Goal: Task Accomplishment & Management: Manage account settings

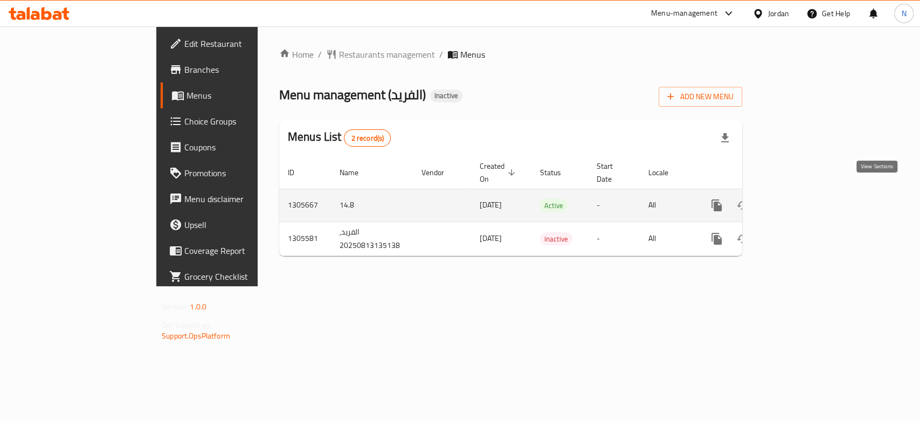
click at [801, 199] on icon "enhanced table" at bounding box center [794, 205] width 13 height 13
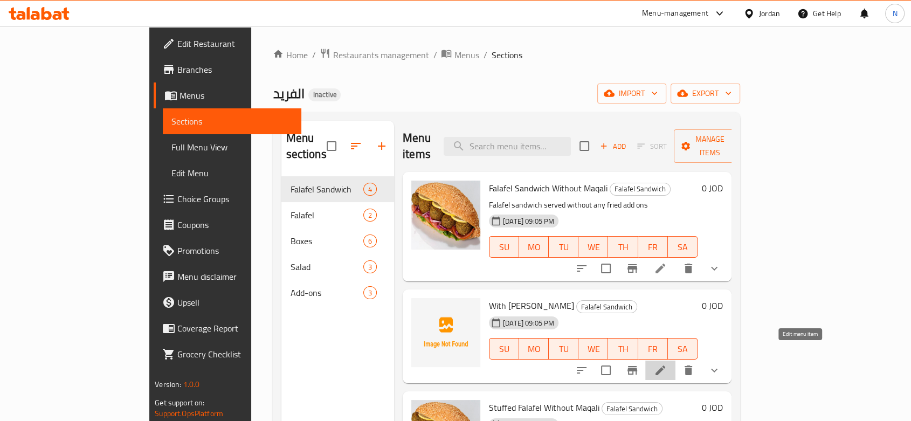
click at [667, 364] on icon at bounding box center [660, 370] width 13 height 13
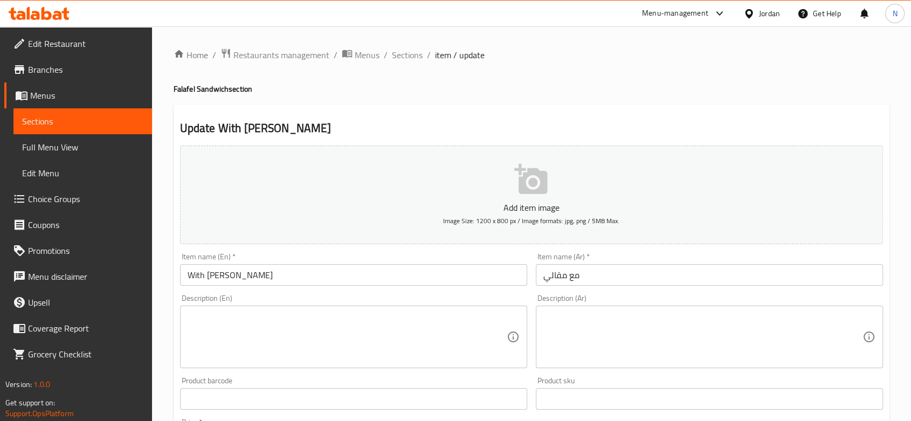
click at [394, 274] on input "With Maqali" at bounding box center [353, 275] width 347 height 22
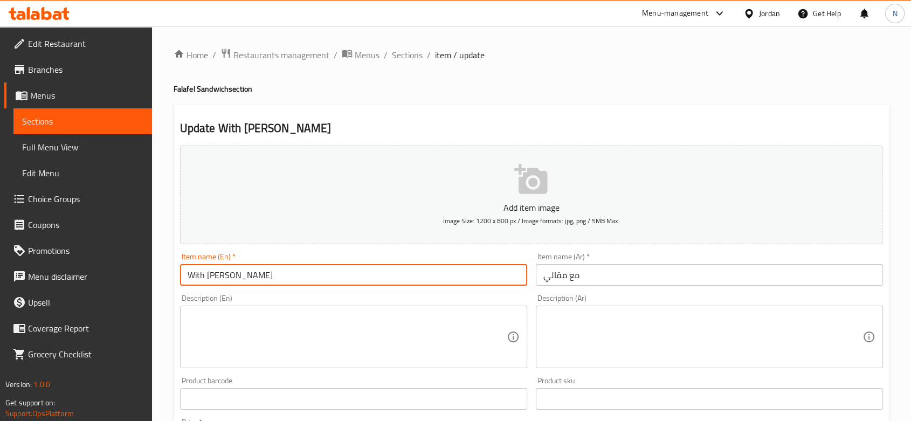
click at [394, 274] on input "With Maqali" at bounding box center [353, 275] width 347 height 22
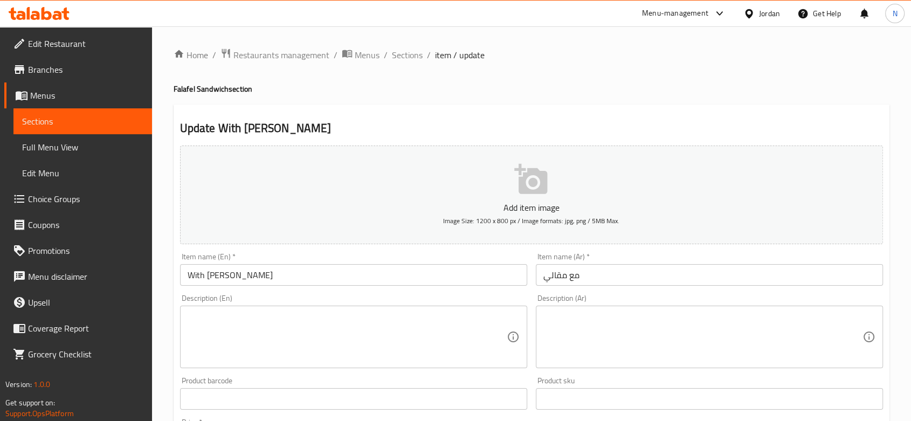
click at [228, 90] on h4 "Falafel Sandwich section" at bounding box center [532, 89] width 716 height 11
drag, startPoint x: 228, startPoint y: 90, endPoint x: 168, endPoint y: 92, distance: 59.9
click at [168, 92] on div "Home / Restaurants management / Menus / Sections / item / update Falafel Sandwi…" at bounding box center [531, 421] width 759 height 791
copy h4 "Falafel Sandwich"
click at [190, 273] on input "With Maqali" at bounding box center [353, 275] width 347 height 22
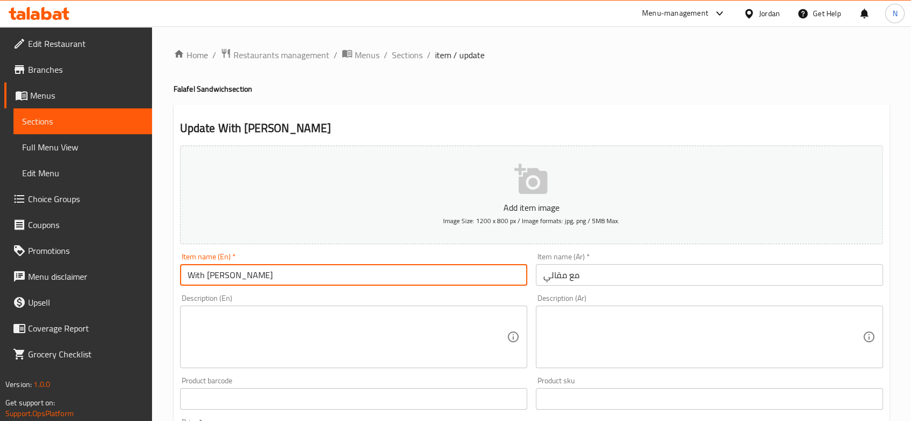
paste input "Falafel Sandwich"
type input "Falafel Sandwich With Maqali"
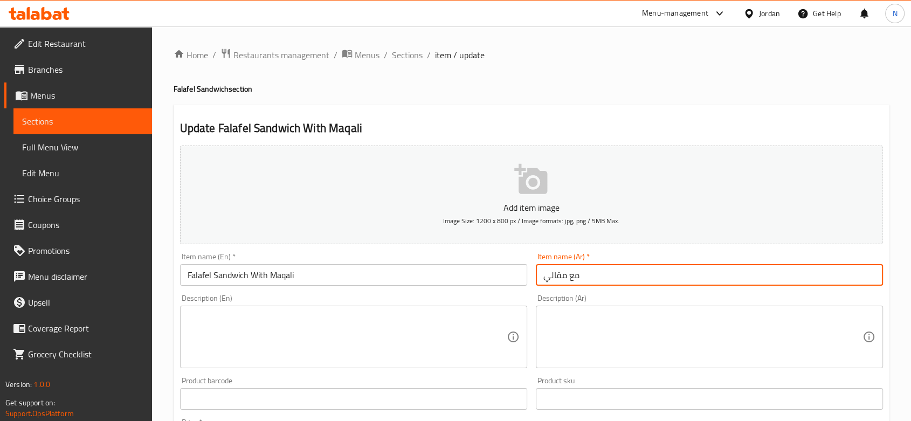
click at [540, 279] on input "مع مقالي" at bounding box center [709, 275] width 347 height 22
paste input "ساندويش فلافل"
type input "ساندويش فلافل مع مقالي"
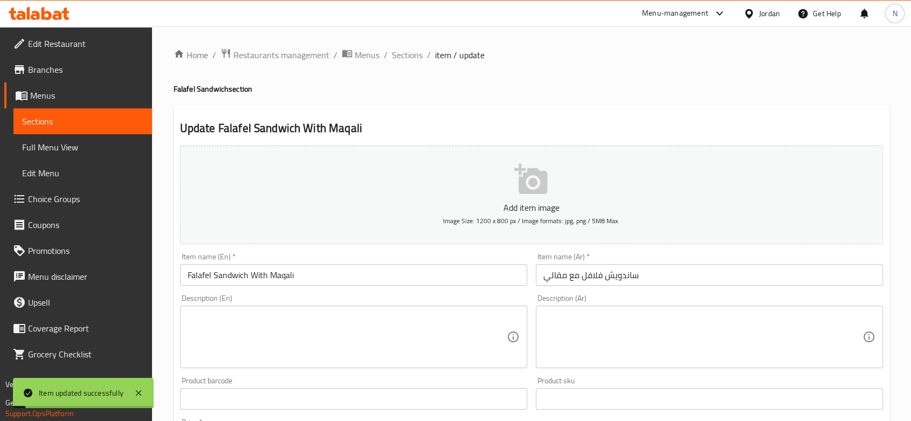
click at [407, 55] on span "Sections" at bounding box center [407, 55] width 31 height 13
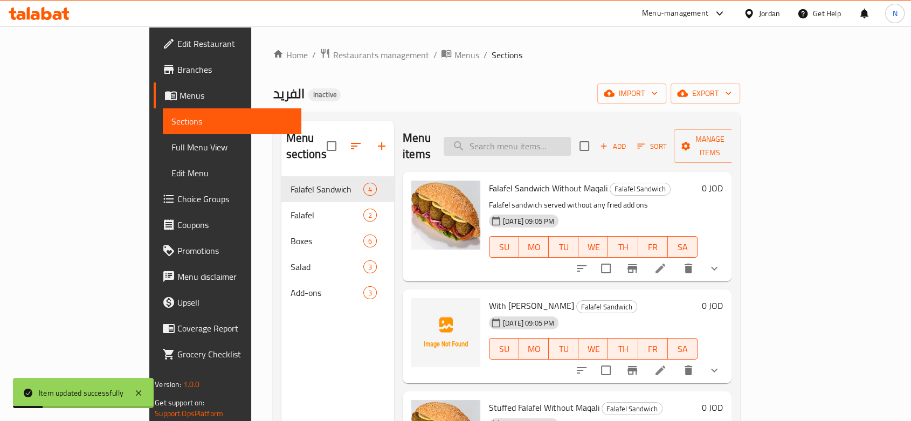
click at [571, 137] on input "search" at bounding box center [507, 146] width 127 height 19
paste input "Stuffed falafel (1 piece)"
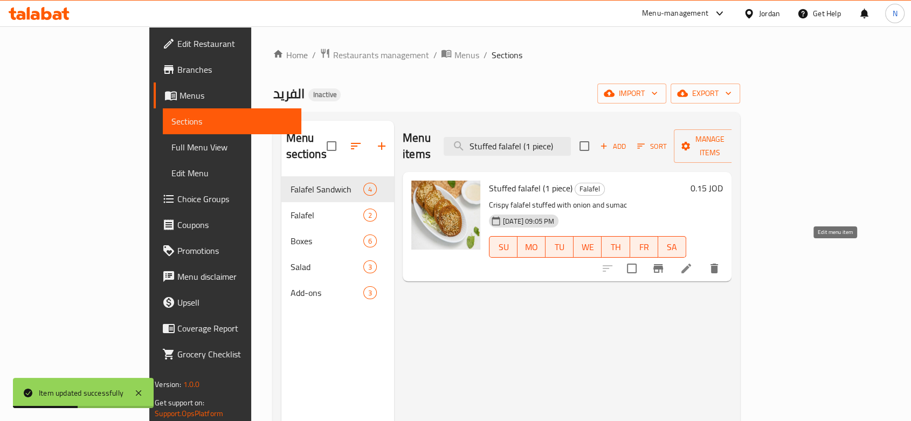
type input "Stuffed falafel (1 piece)"
click at [693, 262] on icon at bounding box center [686, 268] width 13 height 13
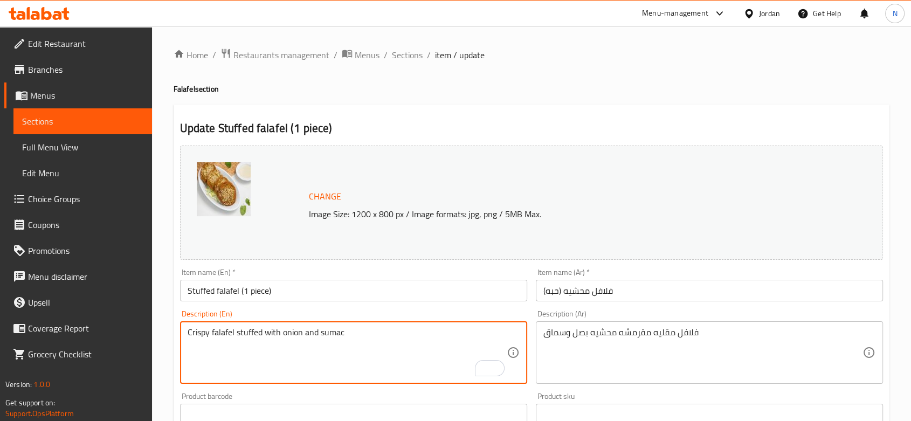
click at [207, 334] on textarea "Crispy falafel stuffed with onion and sumac" at bounding box center [347, 352] width 319 height 51
click at [210, 335] on textarea "Crispy falafel stuffed with onion and sumac" at bounding box center [347, 352] width 319 height 51
type textarea "Crispy fried falafel stuffed with onion and sumac"
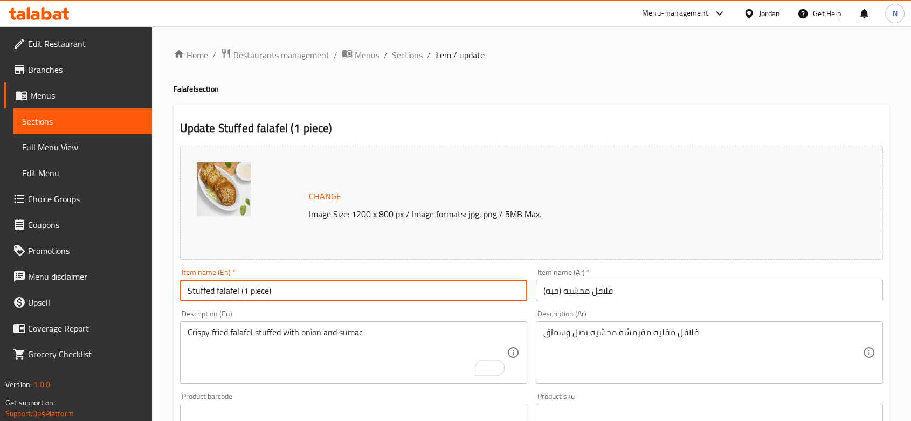
click at [276, 287] on input "Stuffed falafel (1 piece)" at bounding box center [353, 291] width 347 height 22
click at [406, 60] on span "Sections" at bounding box center [407, 55] width 31 height 13
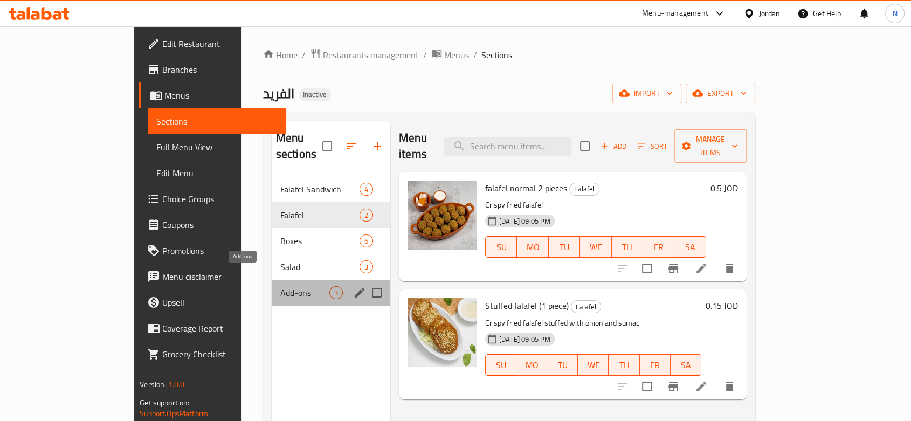
click at [280, 286] on span "Add-ons" at bounding box center [304, 292] width 49 height 13
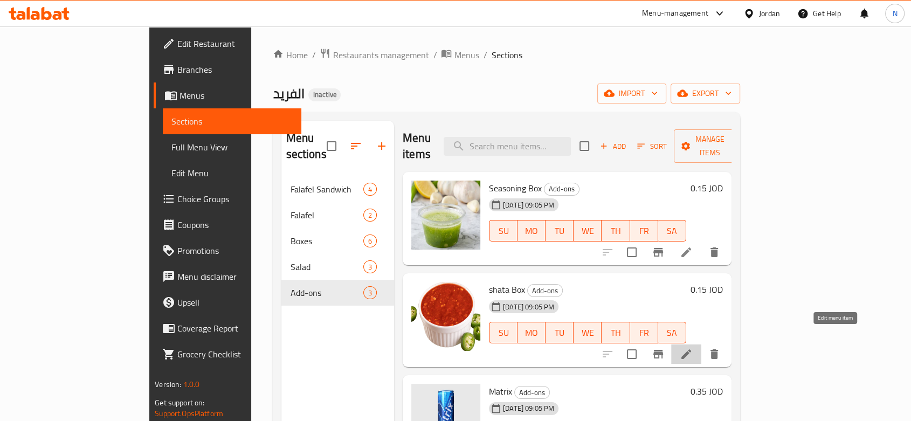
click at [693, 348] on icon at bounding box center [686, 354] width 13 height 13
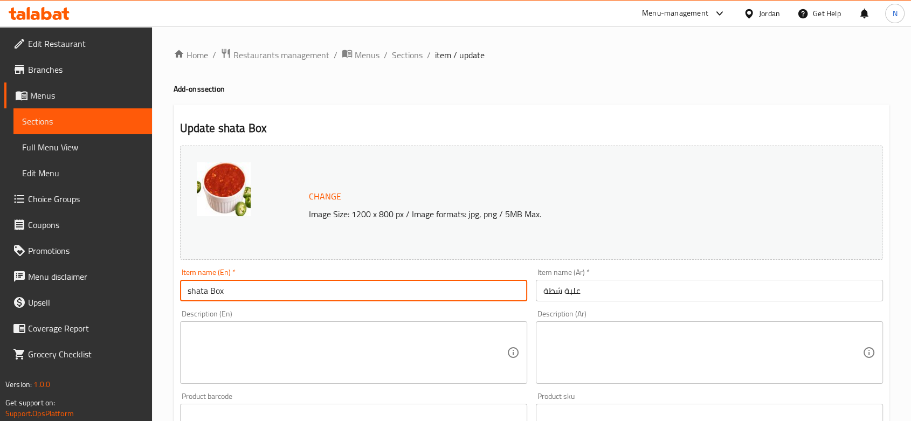
click at [194, 294] on input "shata Box" at bounding box center [353, 291] width 347 height 22
type input "Hot sauce Box"
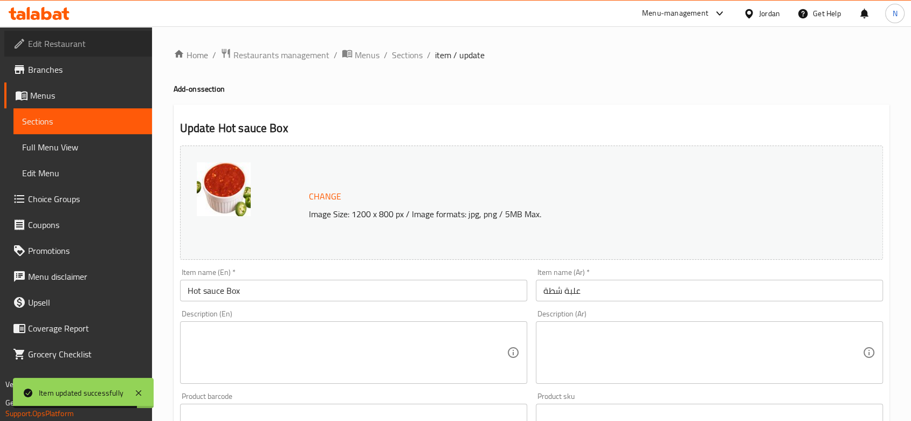
click at [139, 43] on span "Edit Restaurant" at bounding box center [85, 43] width 115 height 13
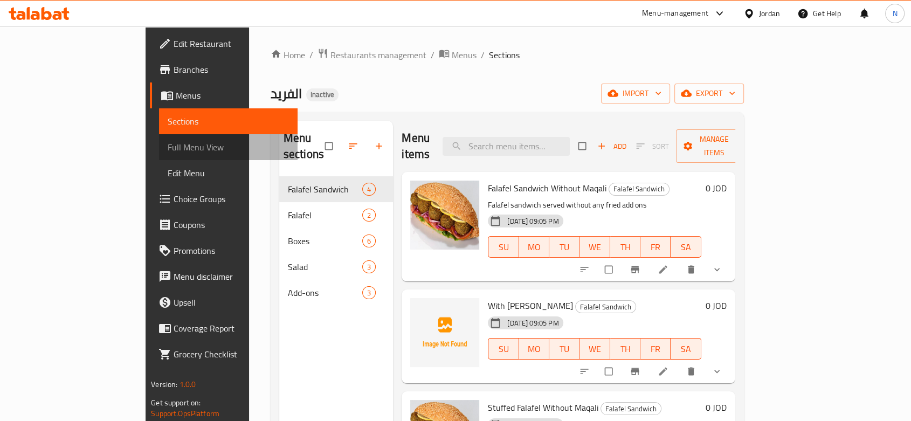
click at [168, 146] on span "Full Menu View" at bounding box center [228, 147] width 121 height 13
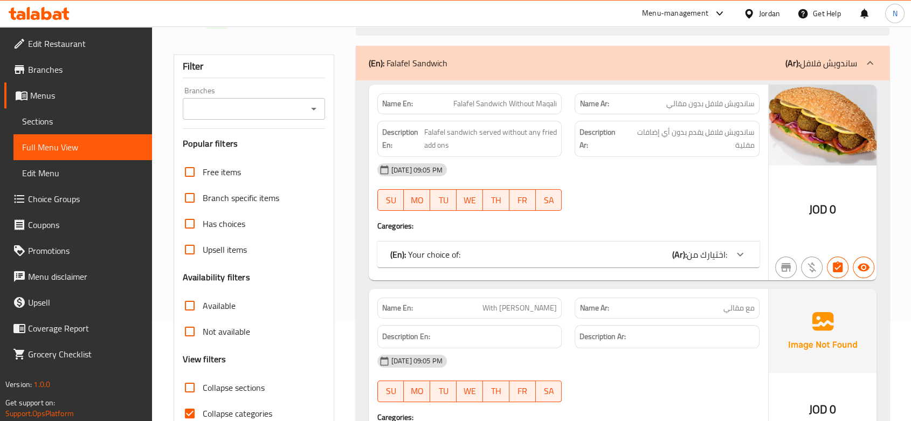
scroll to position [99, 0]
click at [207, 388] on span "Collapse sections" at bounding box center [234, 387] width 62 height 13
click at [203, 388] on input "Collapse sections" at bounding box center [190, 388] width 26 height 26
checkbox input "true"
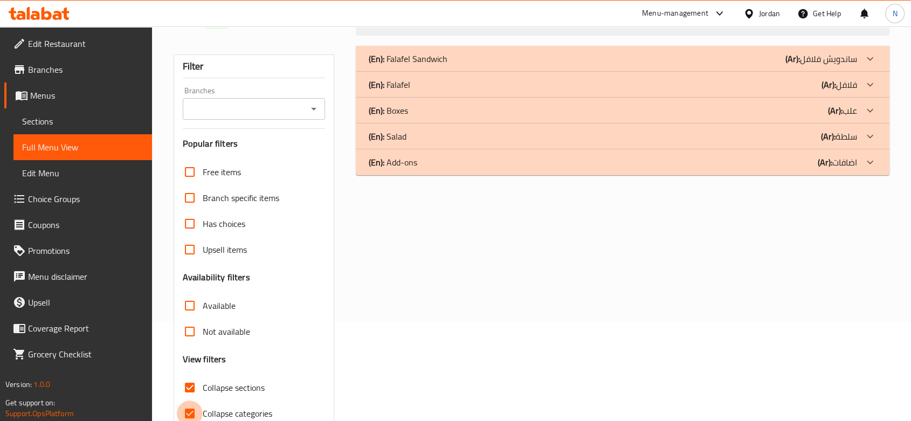
click at [197, 413] on input "Collapse categories" at bounding box center [190, 414] width 26 height 26
checkbox input "false"
click at [802, 61] on p "(Ar): ساندويش فلافل" at bounding box center [822, 58] width 72 height 13
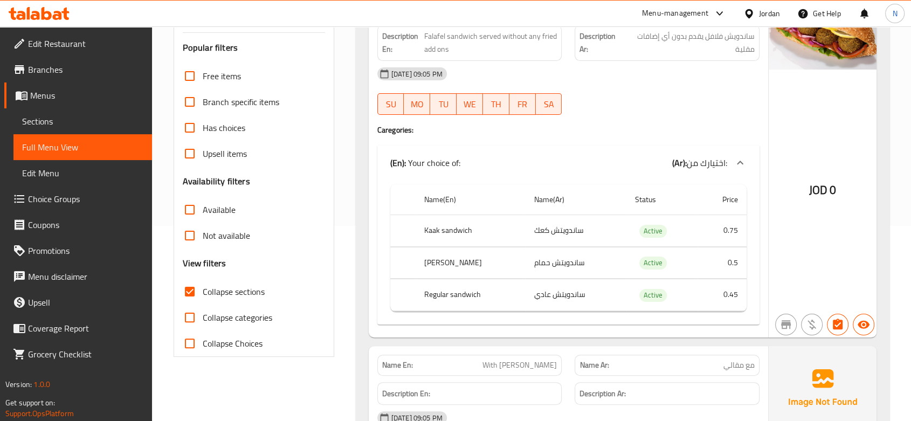
scroll to position [155, 0]
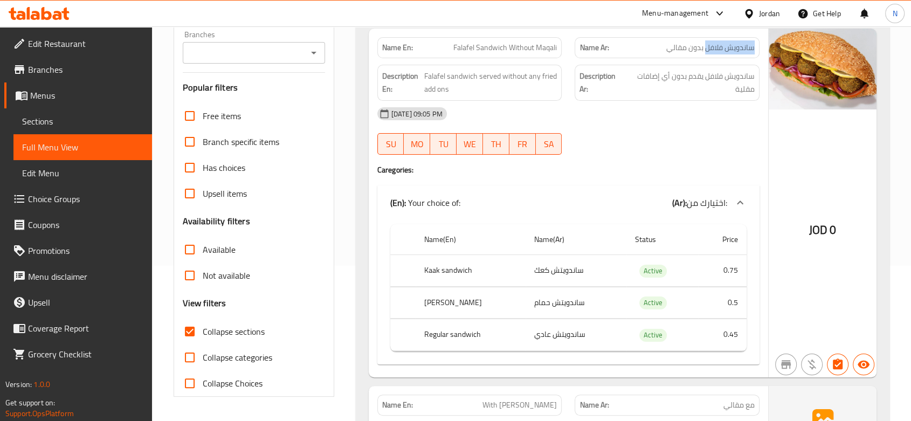
drag, startPoint x: 707, startPoint y: 46, endPoint x: 759, endPoint y: 47, distance: 51.3
click at [759, 47] on div "Name Ar: ساندويش فلافل بدون مقالي" at bounding box center [667, 47] width 185 height 21
copy span "ساندويش فلافل"
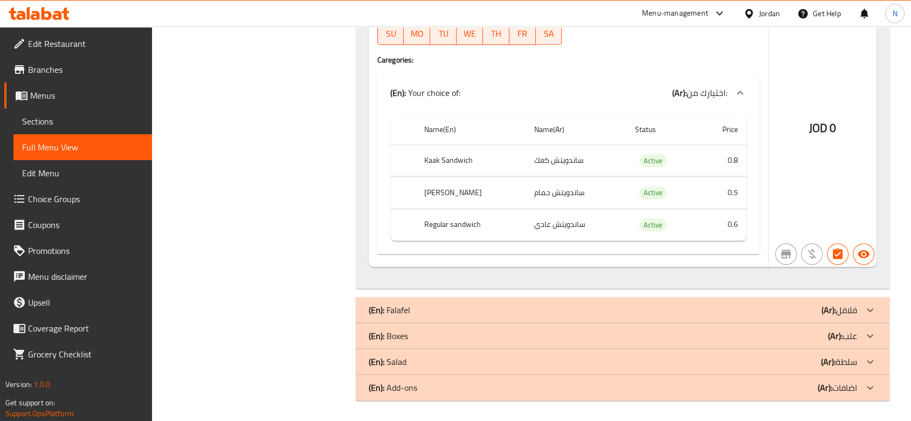
scroll to position [1301, 0]
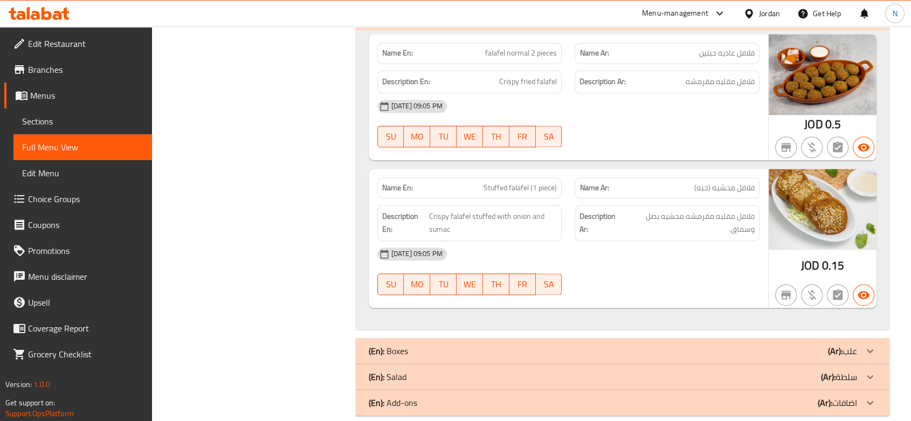
scroll to position [1600, 0]
copy span "Stuffed falafel (1 piece)"
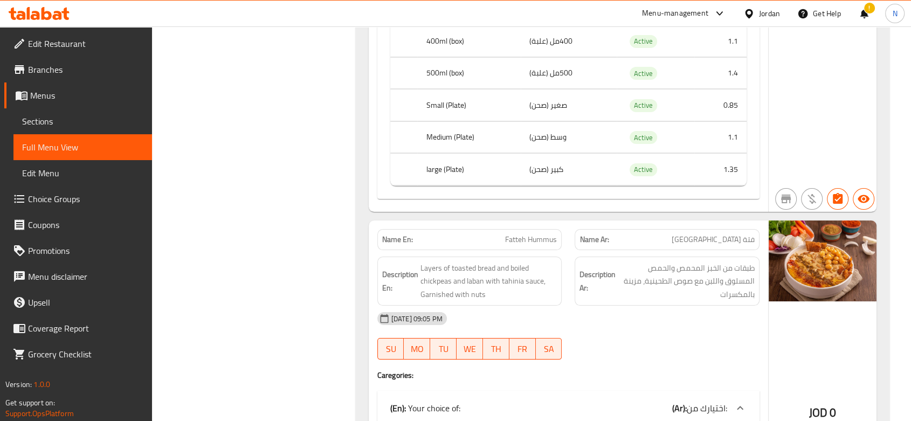
scroll to position [4442, 0]
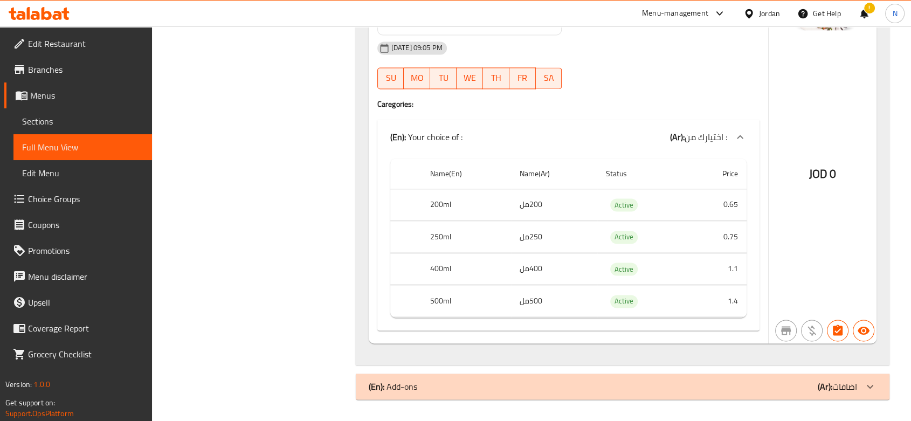
scroll to position [5655, 0]
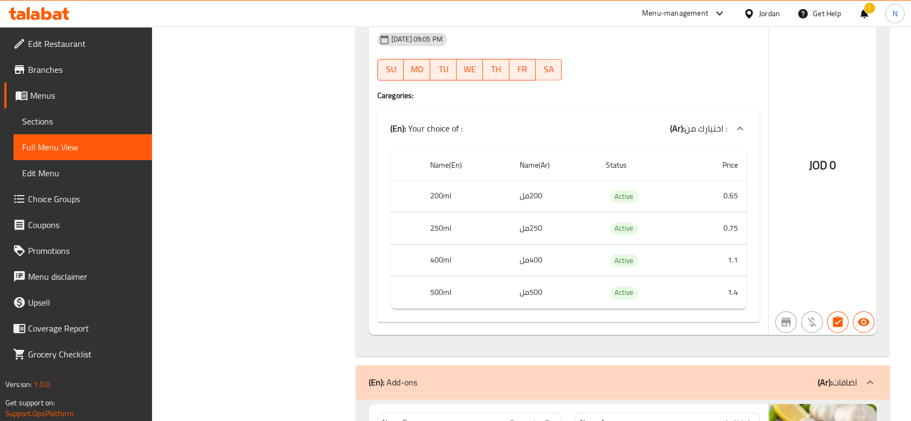
scroll to position [6024, 0]
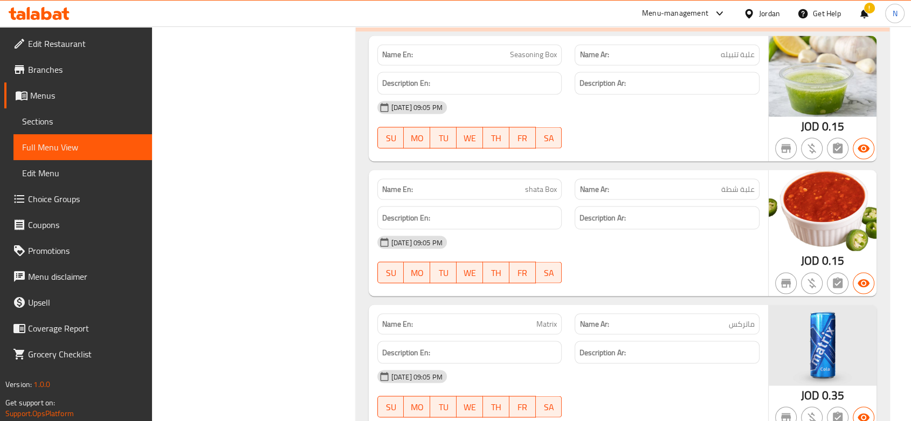
copy span "shata Box"
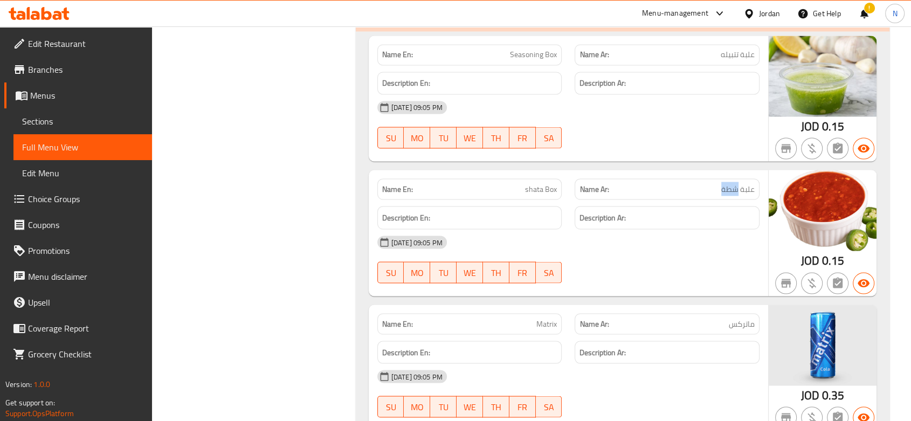
copy span "شطة"
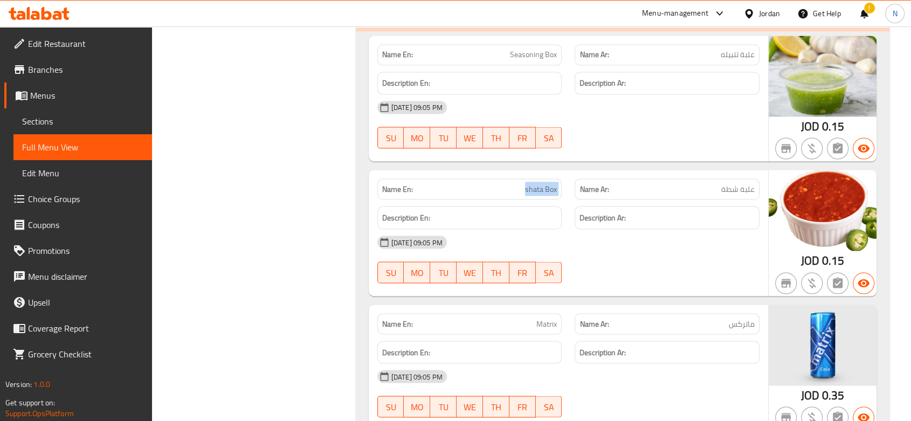
copy span "shata Box"
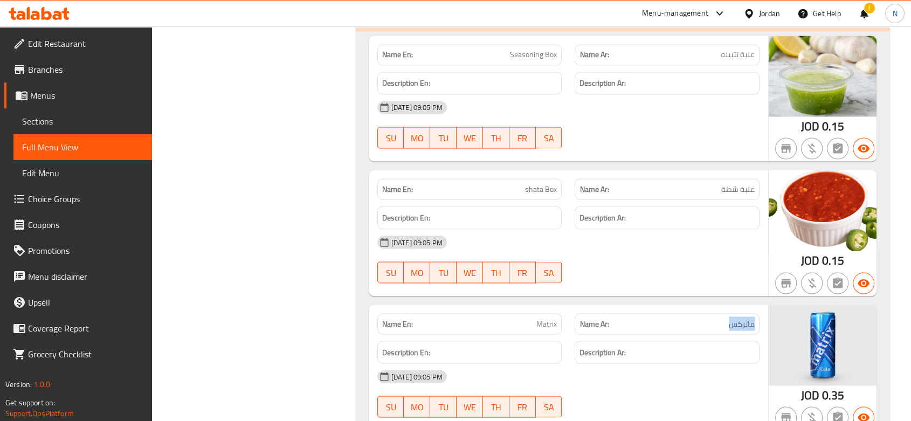
copy span "ماتركس"
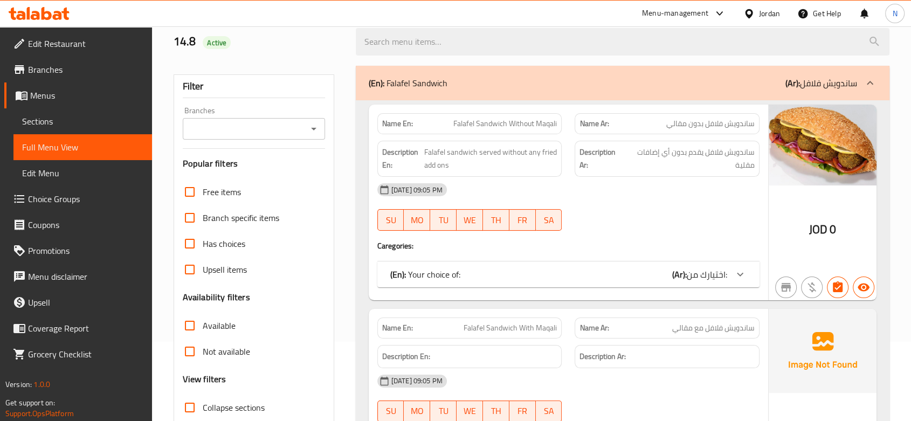
scroll to position [128, 0]
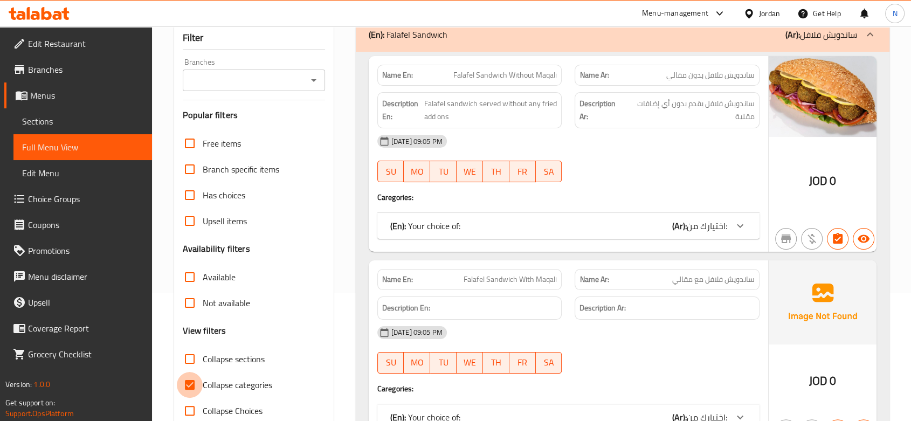
click at [190, 391] on input "Collapse categories" at bounding box center [190, 385] width 26 height 26
checkbox input "false"
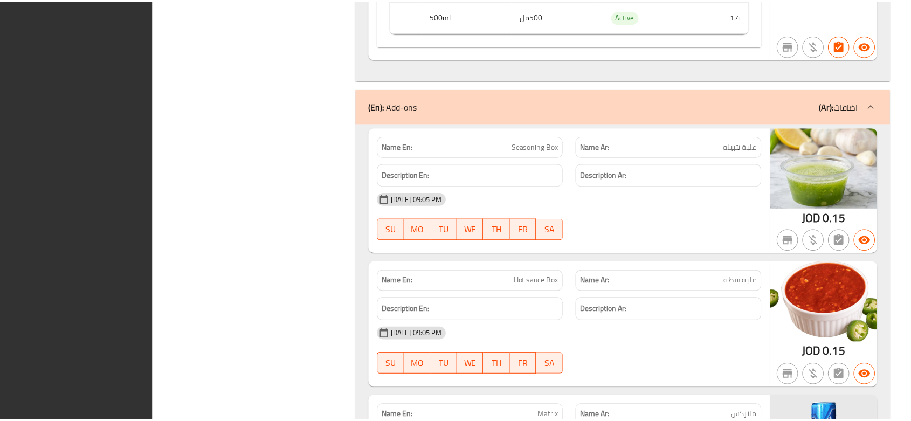
scroll to position [6089, 0]
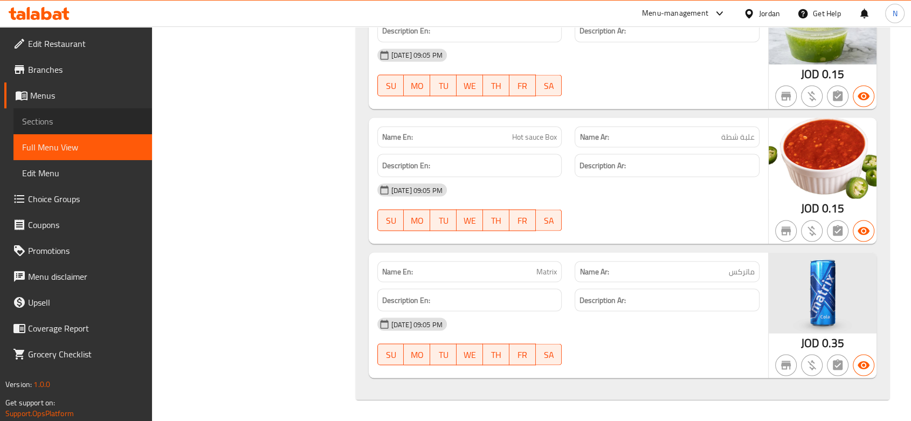
click at [122, 118] on span "Sections" at bounding box center [82, 121] width 121 height 13
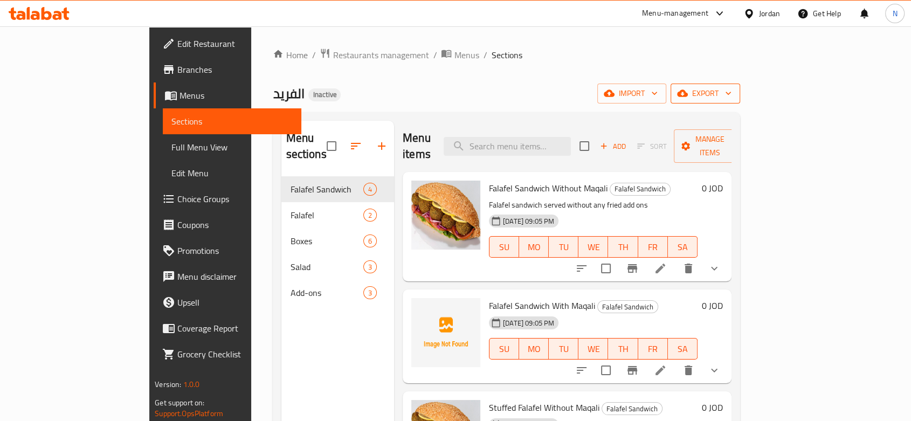
click at [732, 94] on span "export" at bounding box center [705, 93] width 52 height 13
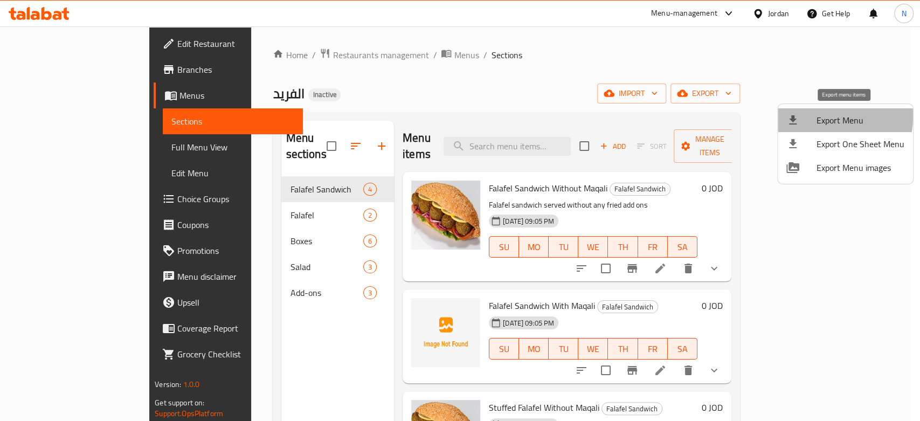
click at [827, 116] on span "Export Menu" at bounding box center [861, 120] width 88 height 13
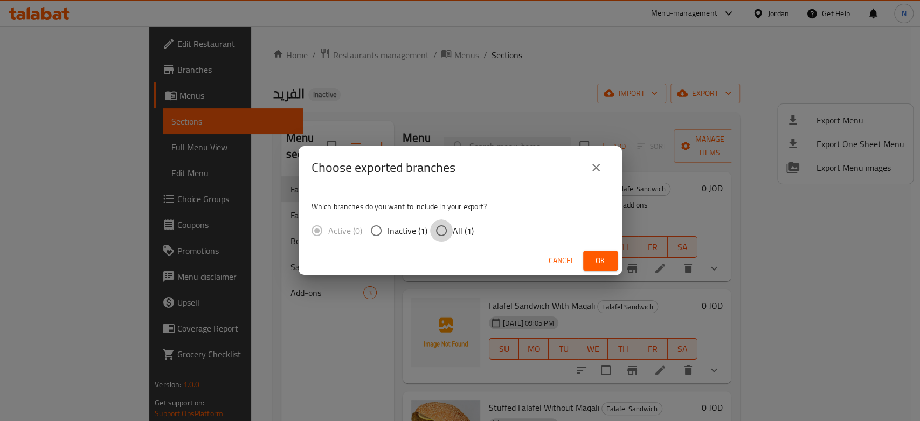
click at [450, 241] on input "All (1)" at bounding box center [441, 230] width 23 height 23
radio input "true"
click at [589, 256] on button "Ok" at bounding box center [600, 261] width 35 height 20
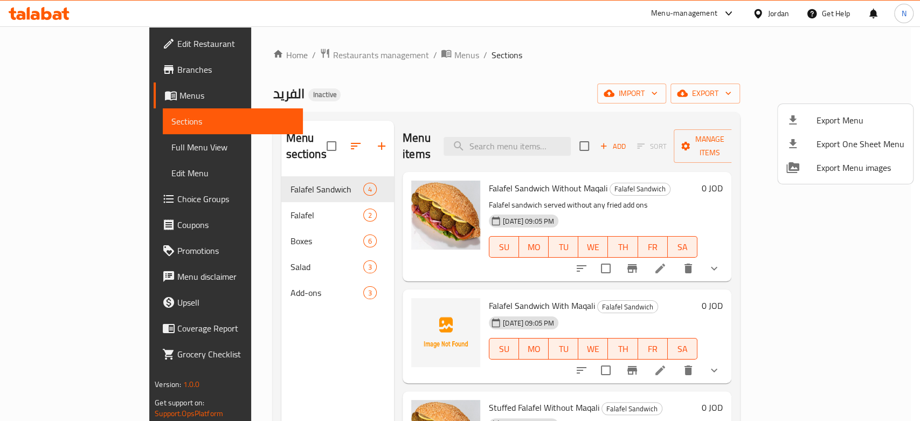
click at [909, 370] on div at bounding box center [460, 210] width 920 height 421
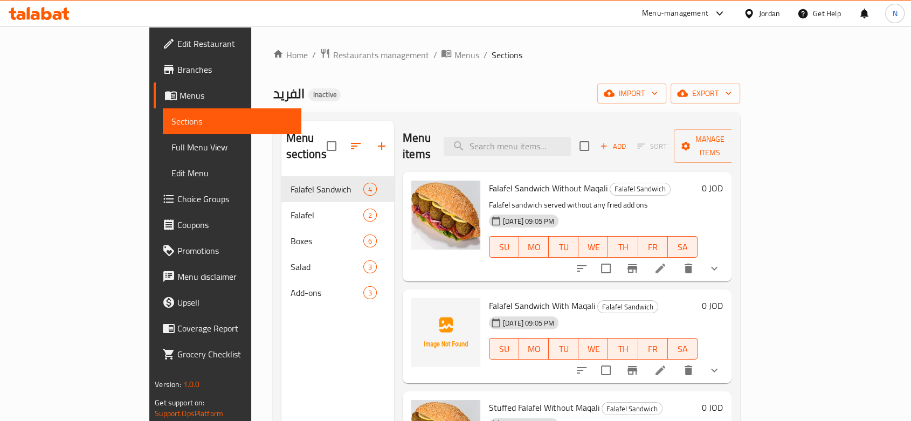
click at [761, 370] on div "Home / Restaurants management / Menus / Sections الفريد Inactive import export …" at bounding box center [506, 299] width 510 height 546
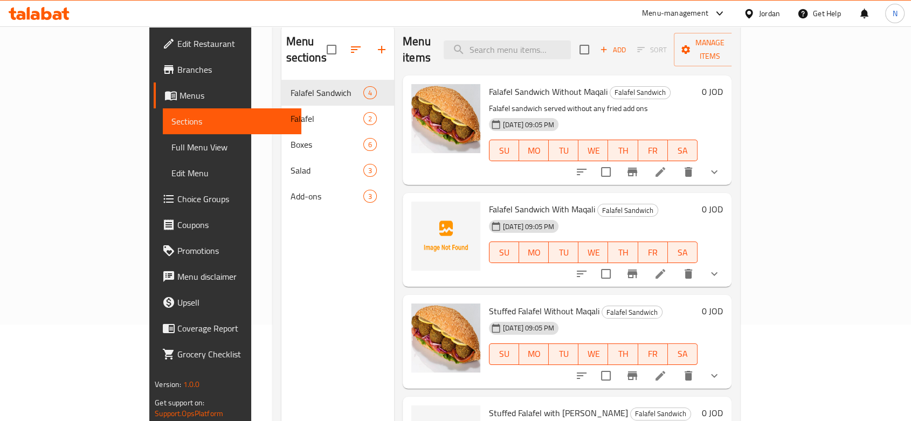
scroll to position [151, 0]
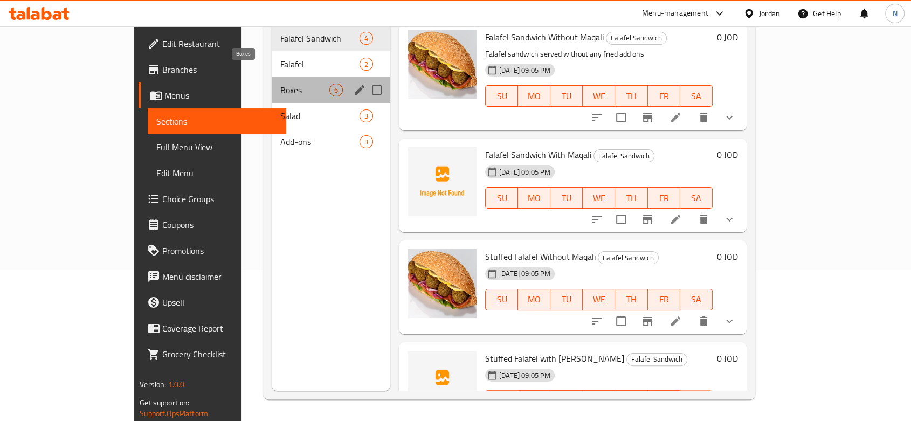
click at [286, 84] on span "Boxes" at bounding box center [304, 90] width 49 height 13
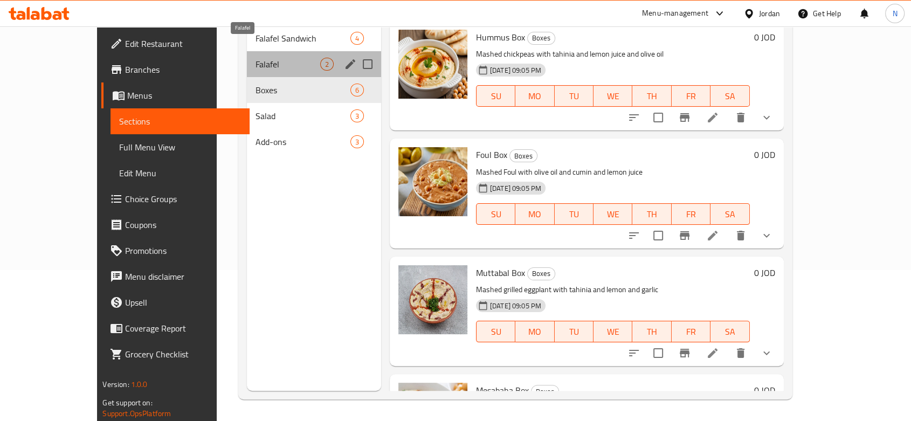
click at [266, 58] on span "Falafel" at bounding box center [288, 64] width 65 height 13
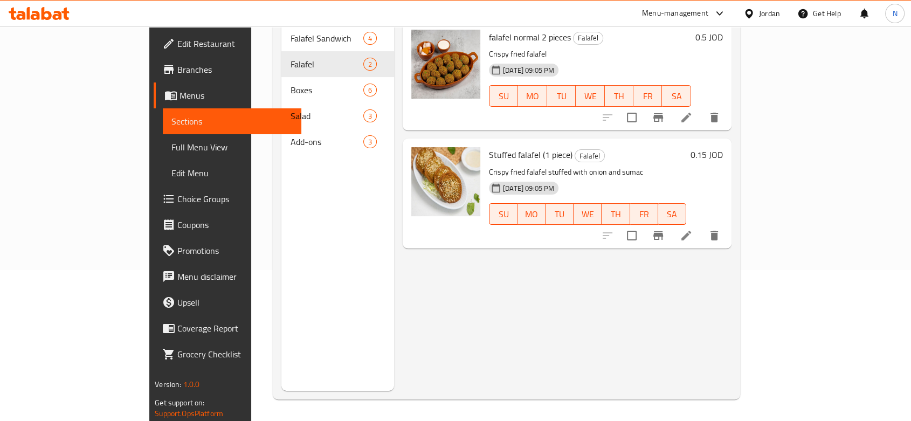
click at [537, 166] on p "Crispy fried falafel stuffed with onion and sumac" at bounding box center [587, 172] width 197 height 13
copy div "Crispy fried falafel stuffed with onion and sumac"
drag, startPoint x: 520, startPoint y: 5, endPoint x: 547, endPoint y: 242, distance: 238.3
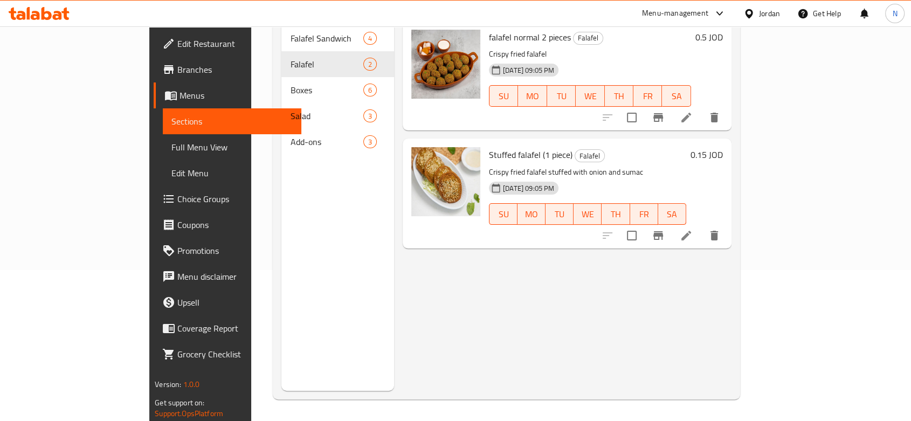
click at [547, 242] on div "Menu items Add Sort Manage items falafel normal 2 pieces Falafel Crispy fried f…" at bounding box center [563, 180] width 338 height 421
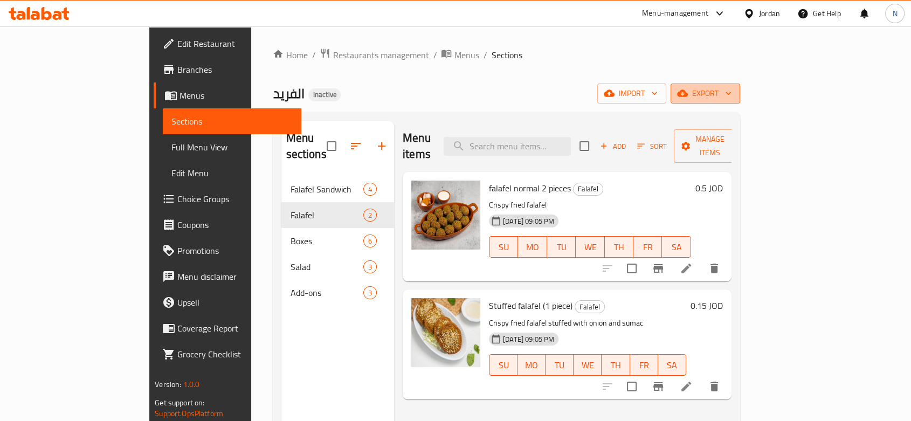
click at [732, 87] on span "export" at bounding box center [705, 93] width 52 height 13
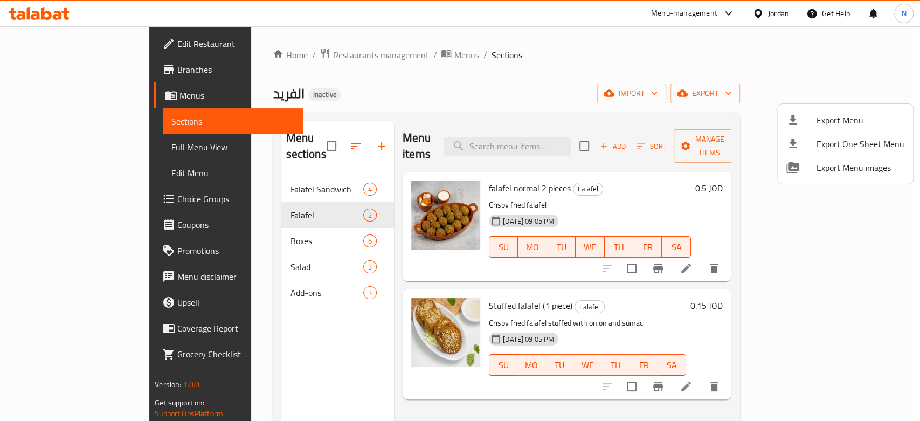
click at [210, 176] on div at bounding box center [460, 210] width 920 height 421
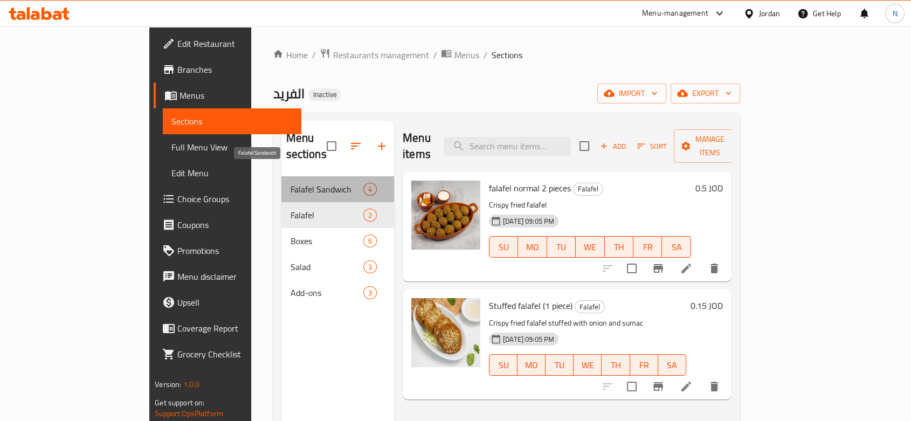
click at [290, 183] on span "Falafel Sandwich" at bounding box center [326, 189] width 73 height 13
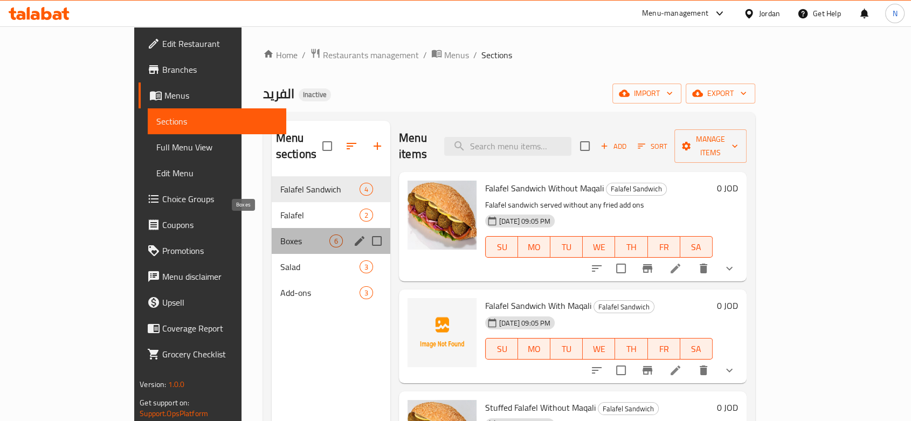
click at [280, 235] on span "Boxes" at bounding box center [304, 241] width 49 height 13
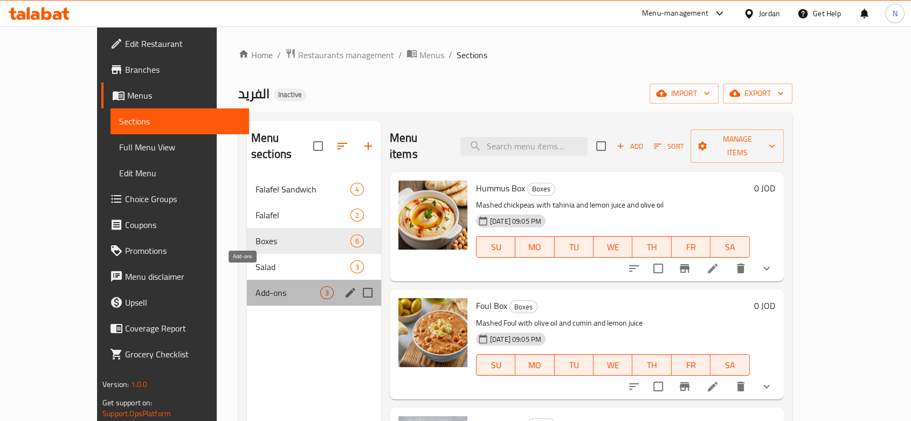
click at [269, 286] on span "Add-ons" at bounding box center [288, 292] width 65 height 13
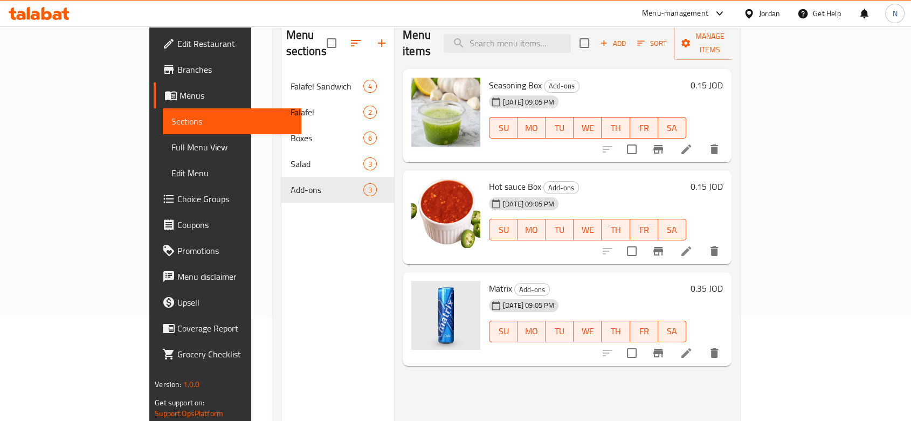
scroll to position [151, 0]
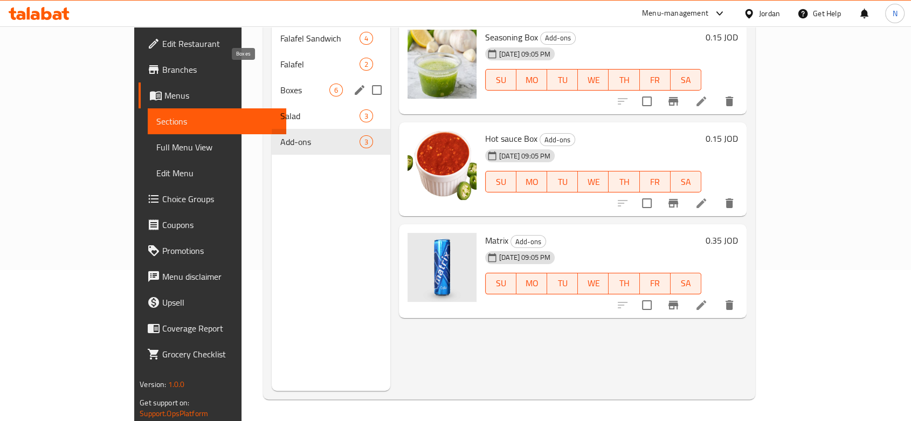
click at [280, 84] on span "Boxes" at bounding box center [304, 90] width 49 height 13
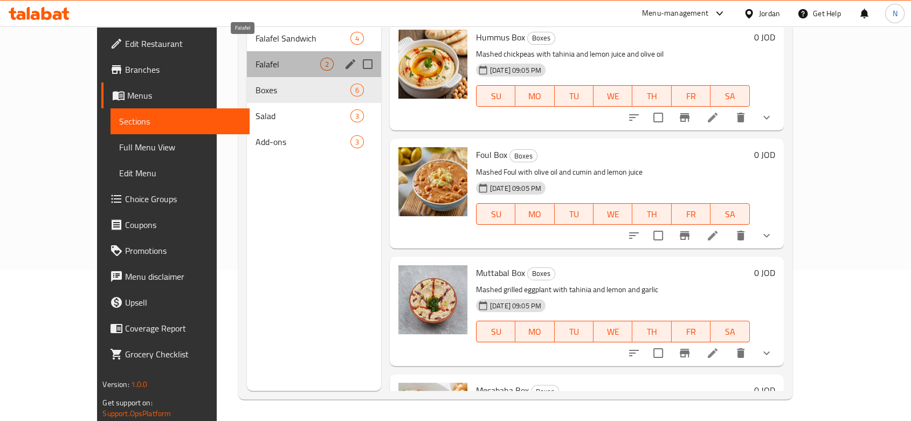
click at [272, 58] on span "Falafel" at bounding box center [288, 64] width 65 height 13
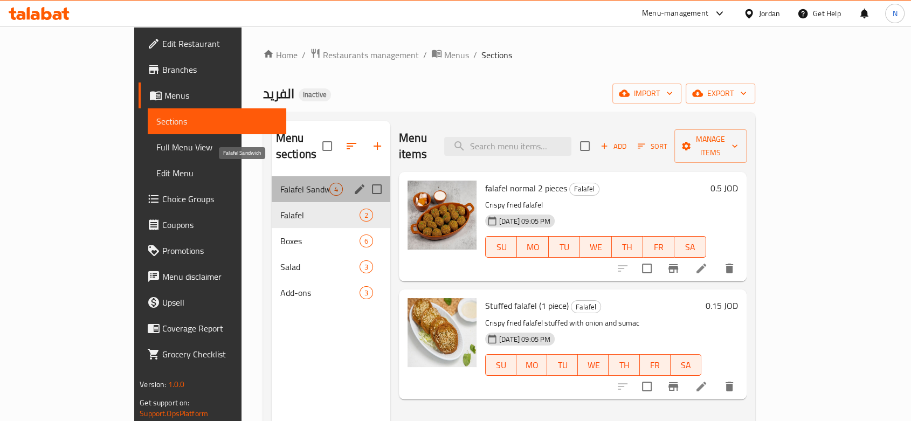
click at [280, 183] on span "Falafel Sandwich" at bounding box center [304, 189] width 49 height 13
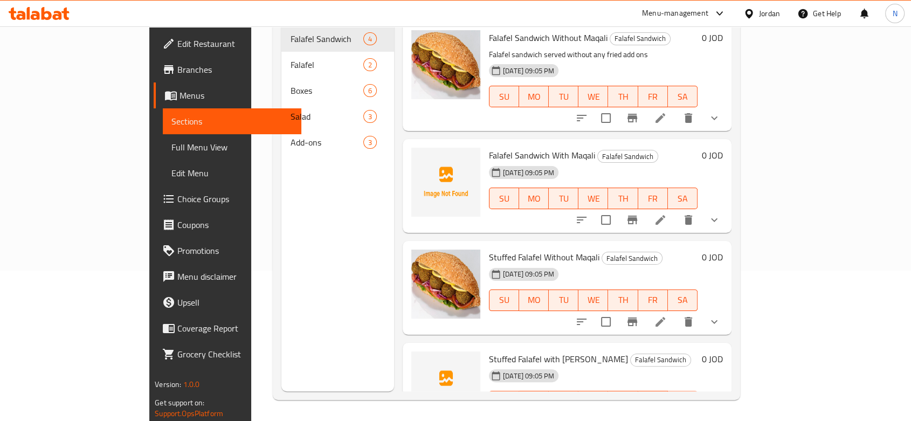
scroll to position [151, 0]
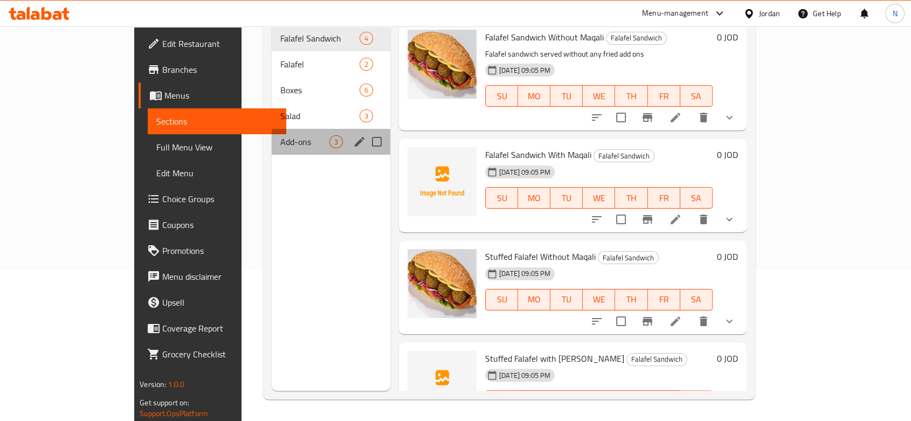
click at [272, 129] on div "Add-ons 3" at bounding box center [331, 142] width 119 height 26
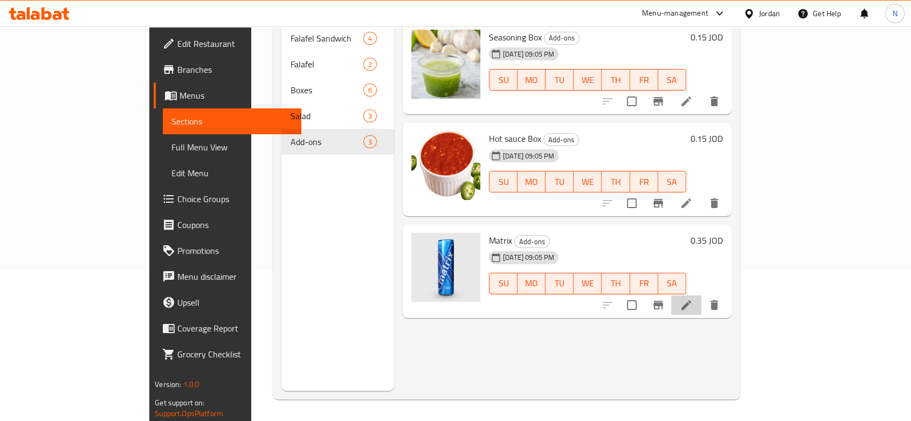
click at [702, 297] on li at bounding box center [686, 304] width 30 height 19
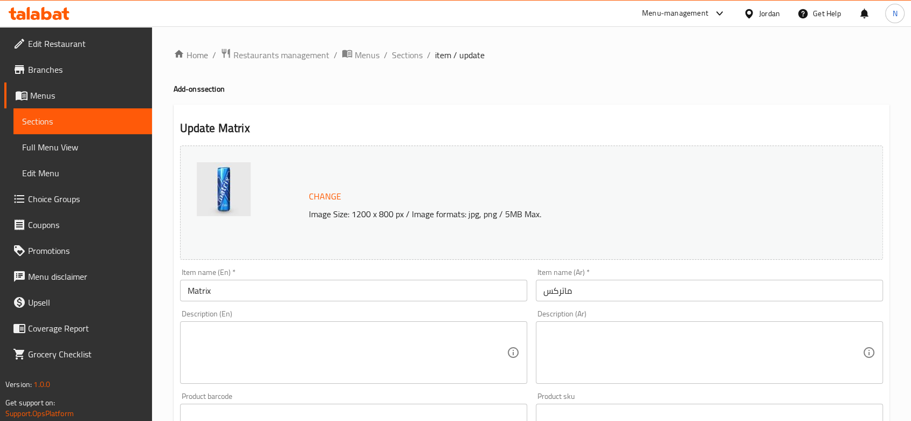
click at [260, 332] on textarea at bounding box center [347, 352] width 319 height 51
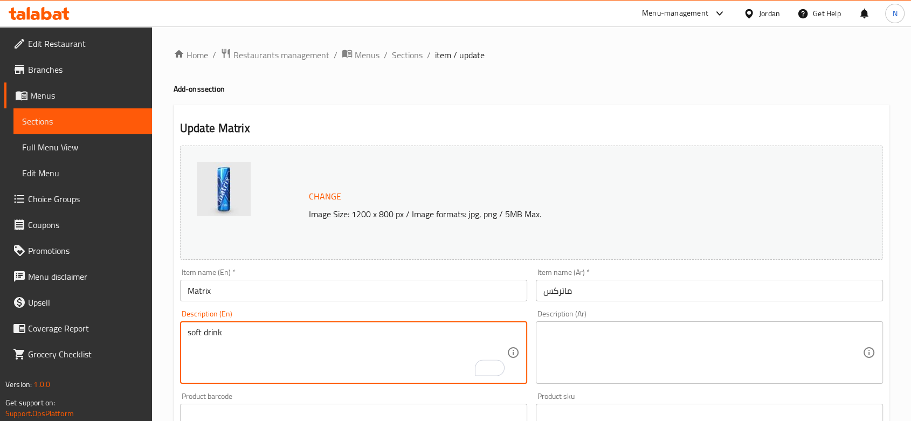
type textarea "soft drink"
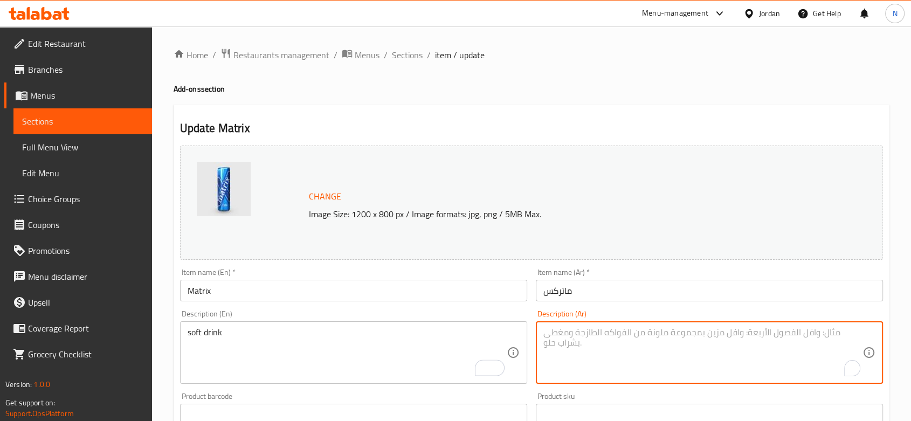
click at [576, 344] on textarea "To enrich screen reader interactions, please activate Accessibility in Grammarl…" at bounding box center [703, 352] width 319 height 51
type textarea "مشروب غازي"
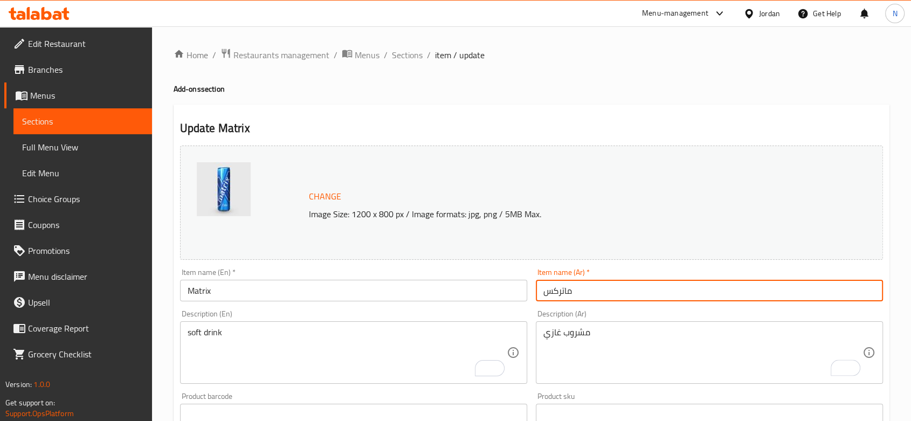
click at [583, 292] on input "ماتركس" at bounding box center [709, 291] width 347 height 22
click at [256, 327] on div "soft drink Description (En)" at bounding box center [353, 352] width 347 height 63
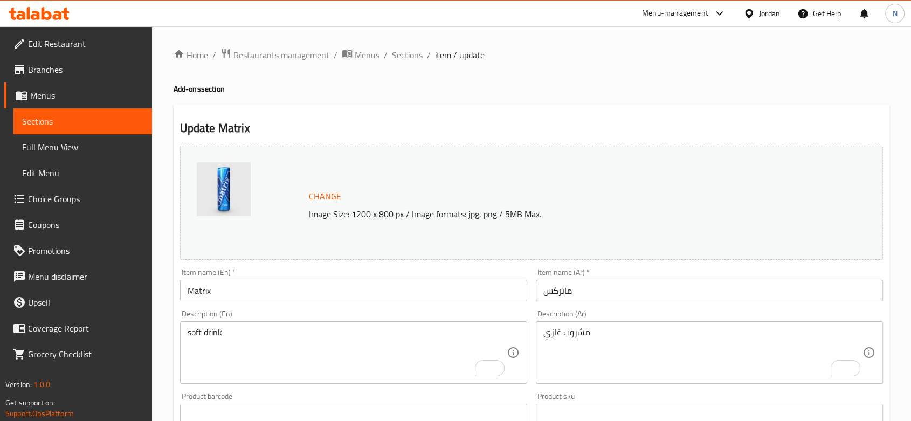
click at [256, 327] on div "soft drink Description (En)" at bounding box center [353, 352] width 347 height 63
click at [258, 331] on div "soft drink Description (En)" at bounding box center [353, 352] width 347 height 63
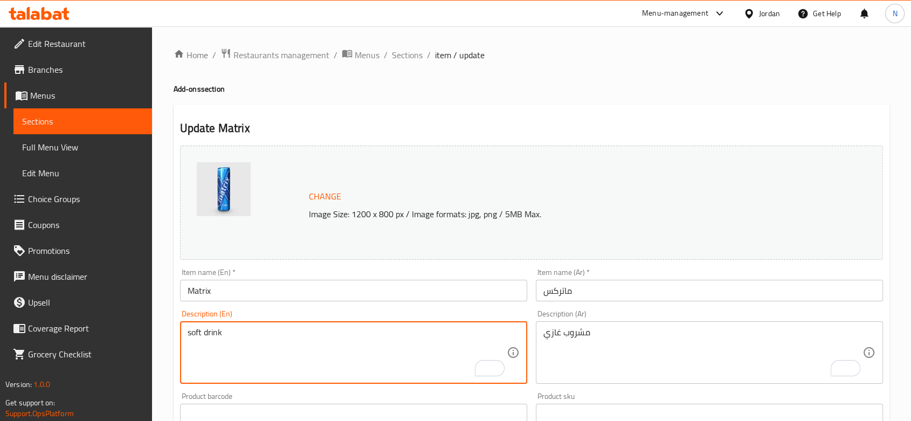
click at [258, 331] on textarea "soft drink" at bounding box center [347, 352] width 319 height 51
type textarea "س"
type textarea "soft drink"
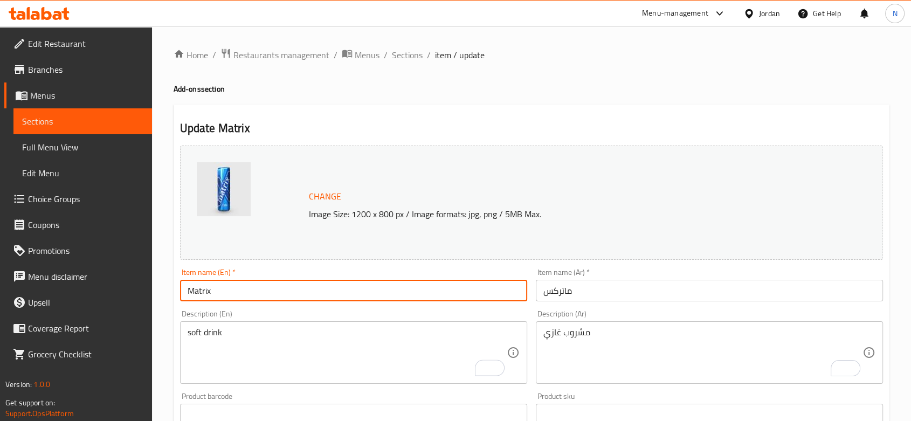
click at [470, 292] on input "Matrix" at bounding box center [353, 291] width 347 height 22
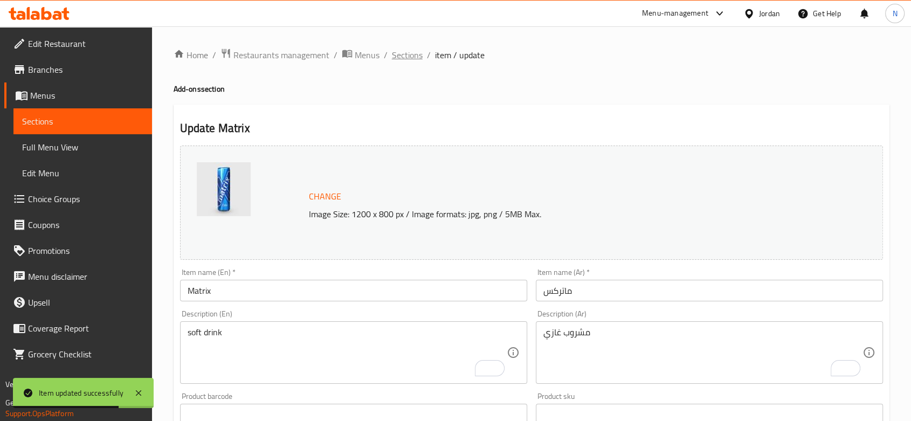
click at [414, 56] on span "Sections" at bounding box center [407, 55] width 31 height 13
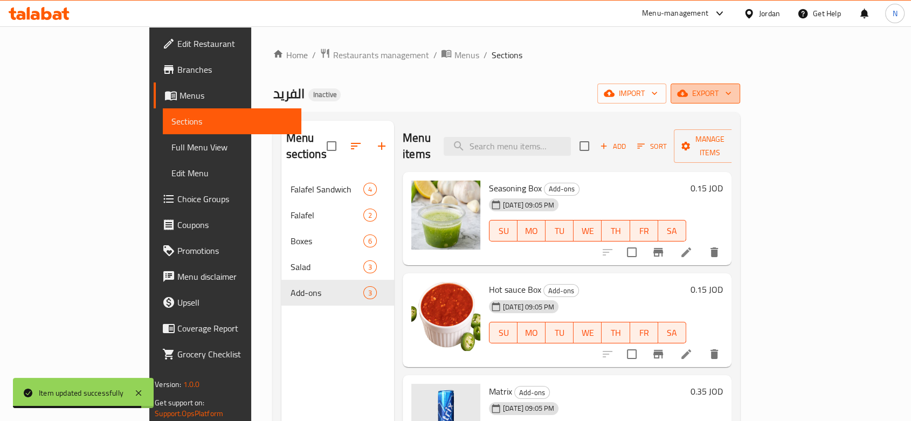
click at [740, 102] on button "export" at bounding box center [706, 94] width 70 height 20
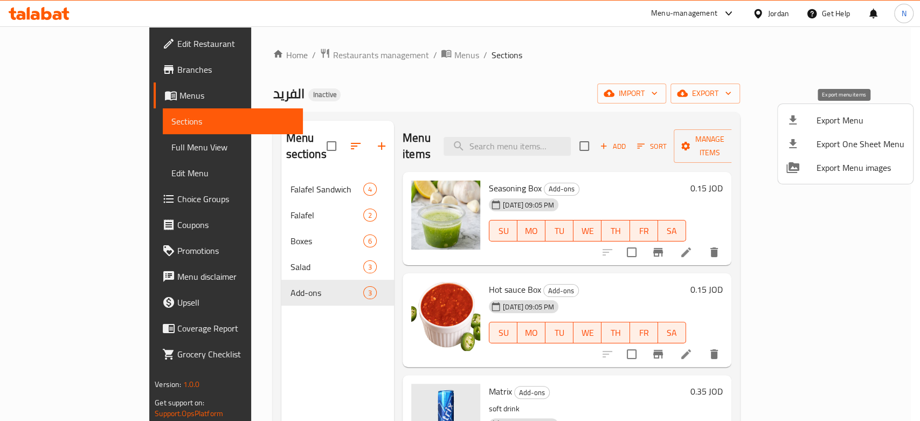
drag, startPoint x: 841, startPoint y: 116, endPoint x: 807, endPoint y: 118, distance: 34.0
click at [807, 118] on li "Export Menu" at bounding box center [845, 120] width 135 height 24
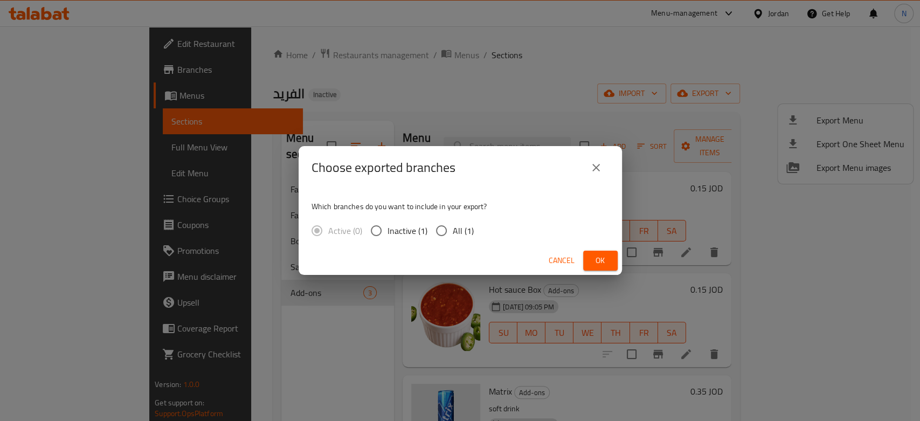
click at [807, 118] on div "Choose exported branches Which branches do you want to include in your export? …" at bounding box center [460, 210] width 920 height 421
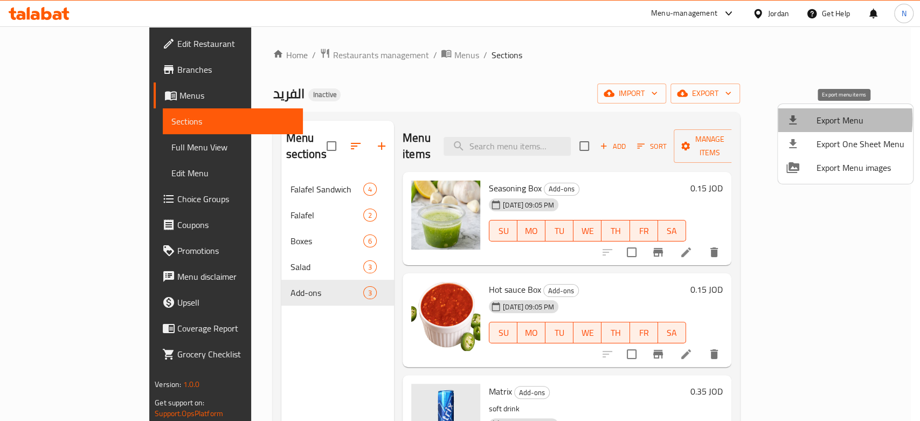
click at [802, 119] on div at bounding box center [802, 120] width 30 height 13
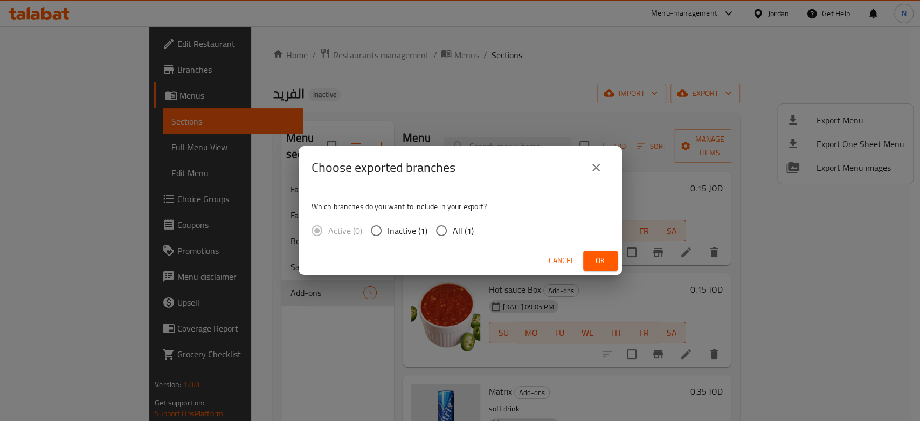
click at [467, 228] on span "All (1)" at bounding box center [463, 230] width 21 height 13
click at [453, 228] on input "All (1)" at bounding box center [441, 230] width 23 height 23
radio input "true"
click at [601, 264] on span "Ok" at bounding box center [600, 260] width 17 height 13
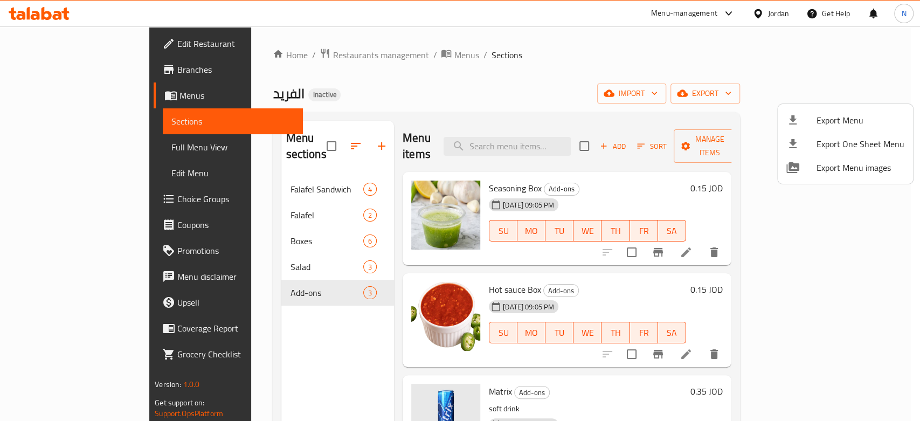
click at [103, 150] on div at bounding box center [460, 210] width 920 height 421
